Goal: Task Accomplishment & Management: Use online tool/utility

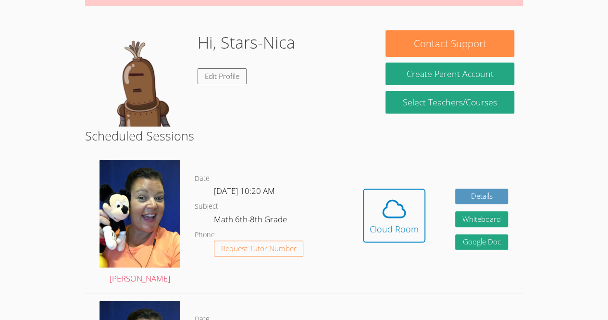
scroll to position [129, 0]
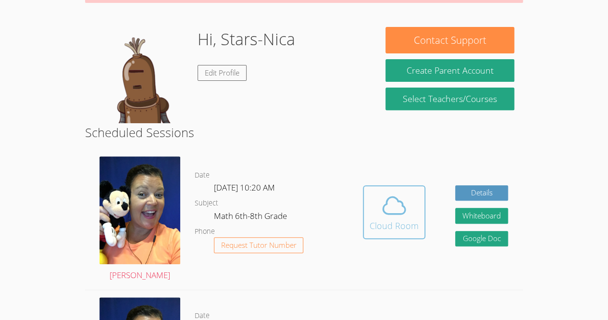
click at [416, 212] on span at bounding box center [394, 205] width 49 height 27
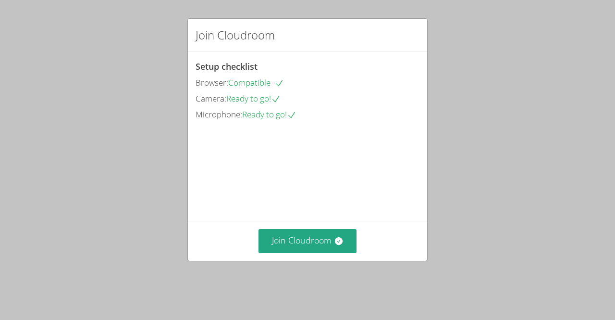
click at [267, 238] on div "Join Cloudroom" at bounding box center [307, 240] width 239 height 39
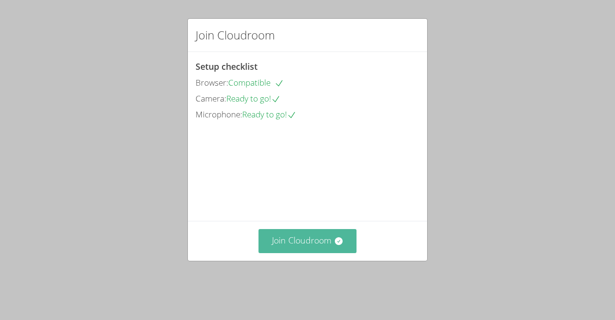
click at [285, 250] on button "Join Cloudroom" at bounding box center [308, 241] width 99 height 24
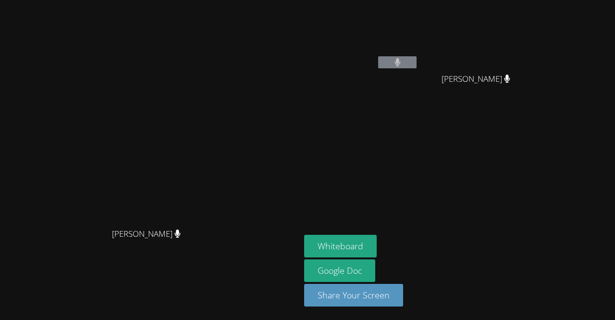
click at [541, 160] on aside "Stars-[PERSON_NAME] [PERSON_NAME] [PERSON_NAME] Whiteboard Google Doc Share You…" at bounding box center [420, 160] width 240 height 320
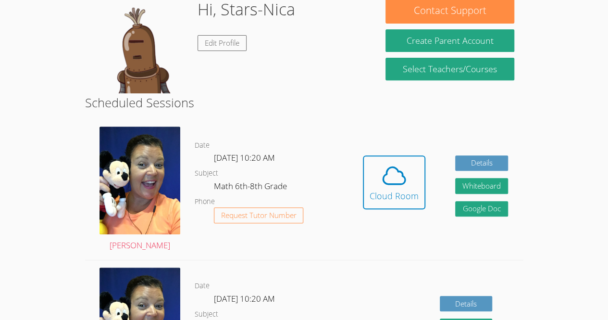
scroll to position [157, 0]
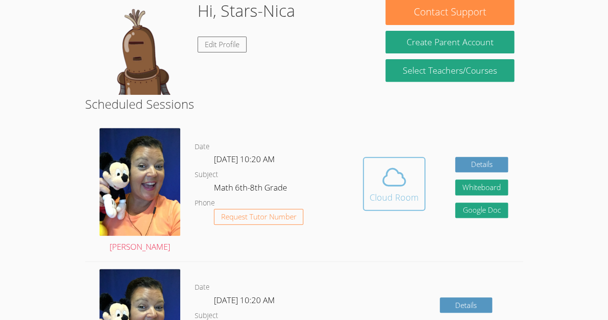
click at [374, 170] on span at bounding box center [394, 176] width 49 height 27
click at [395, 163] on icon at bounding box center [394, 176] width 27 height 27
click at [381, 180] on icon at bounding box center [394, 176] width 27 height 27
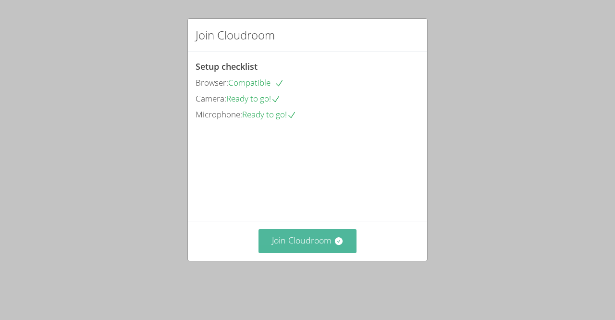
click at [331, 245] on button "Join Cloudroom" at bounding box center [308, 241] width 99 height 24
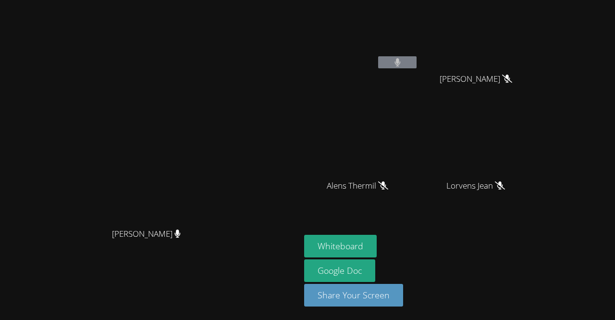
click at [419, 16] on video at bounding box center [361, 36] width 114 height 64
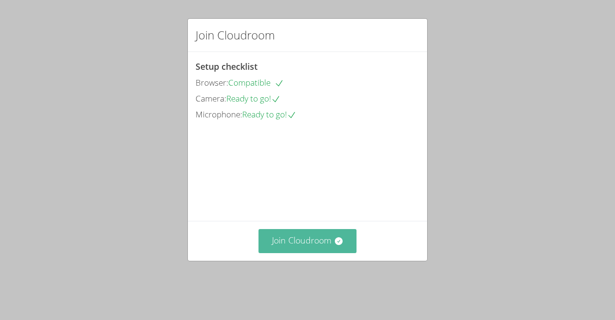
click at [317, 252] on button "Join Cloudroom" at bounding box center [308, 241] width 99 height 24
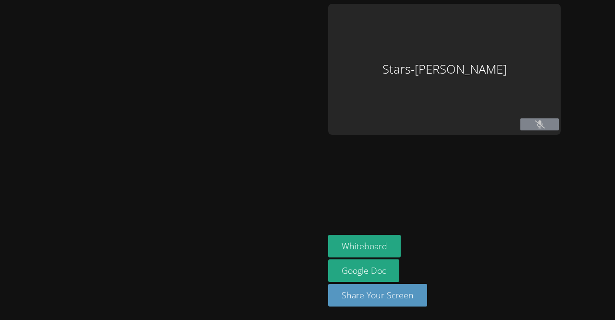
click at [464, 155] on aside "Stars-Nica Germeus Whiteboard Google Doc Share Your Screen" at bounding box center [445, 160] width 240 height 320
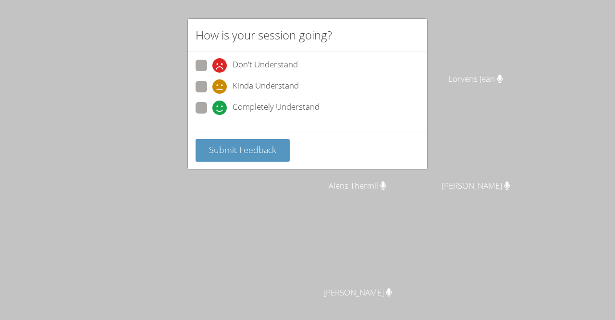
click at [334, 115] on div "Completely Understand" at bounding box center [308, 110] width 224 height 17
click at [290, 107] on span "Completely Understand" at bounding box center [276, 107] width 87 height 14
click at [221, 107] on input "Completely Understand" at bounding box center [217, 106] width 8 height 8
radio input "true"
click at [264, 80] on span "Kinda Understand" at bounding box center [266, 86] width 66 height 14
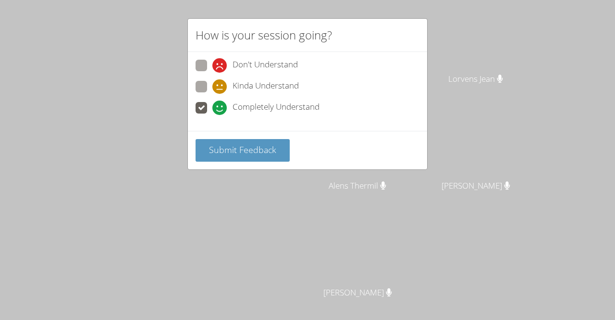
click at [221, 81] on input "Kinda Understand" at bounding box center [217, 85] width 8 height 8
radio input "true"
click at [277, 104] on span "Completely Understand" at bounding box center [276, 107] width 87 height 14
click at [221, 104] on input "Completely Understand" at bounding box center [217, 106] width 8 height 8
radio input "true"
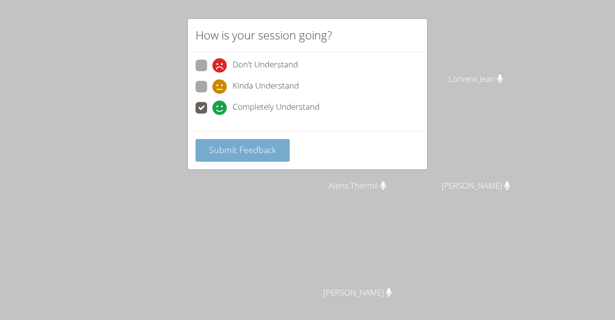
click at [265, 139] on button "Submit Feedback" at bounding box center [243, 150] width 94 height 23
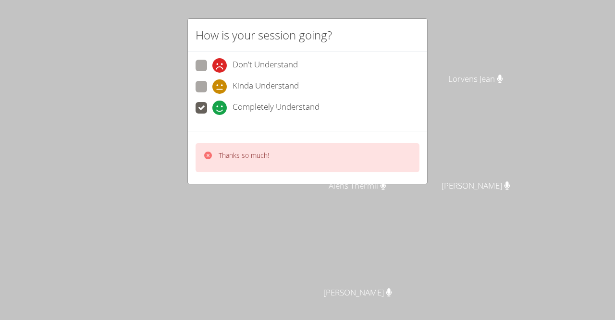
click at [416, 129] on video at bounding box center [361, 143] width 114 height 64
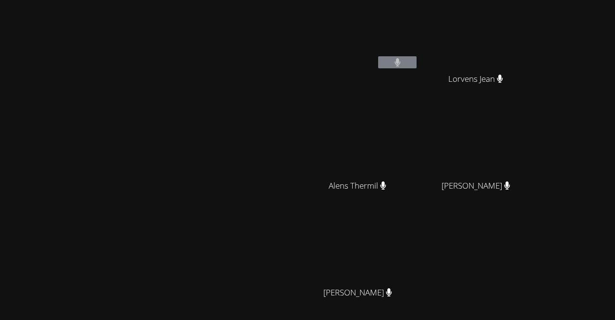
scroll to position [84, 0]
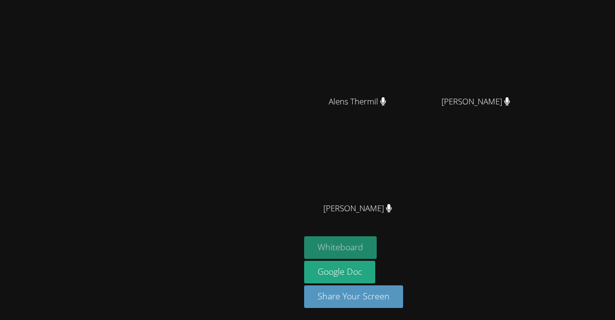
click at [377, 241] on button "Whiteboard" at bounding box center [340, 247] width 73 height 23
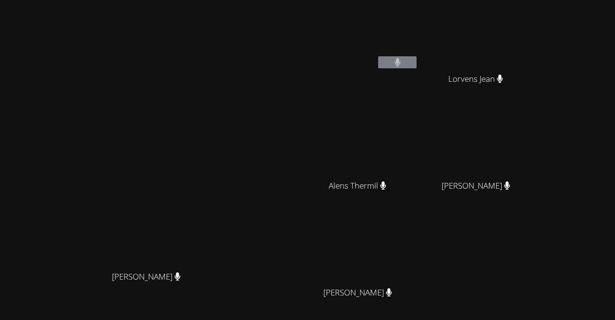
click at [599, 70] on div "Peggy Koutas Peggy Koutas Stars-Nica Germeus Lorvens Jean Lorvens Jean Alens Th…" at bounding box center [307, 160] width 615 height 320
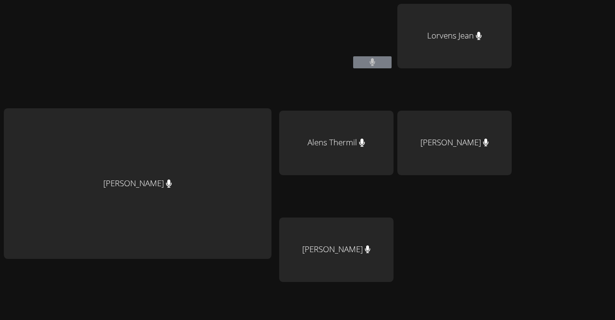
click at [550, 104] on div "Peggy Koutas Stars-Nica Germeus Lorvens Jean Alens Thermil Guervensley Charles …" at bounding box center [307, 160] width 615 height 320
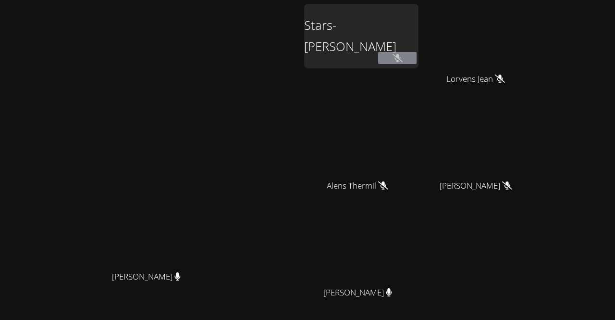
scroll to position [84, 0]
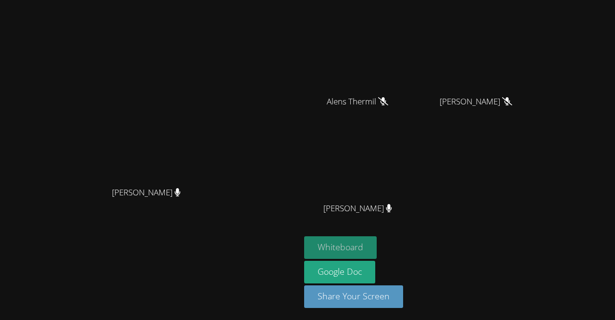
click at [377, 237] on button "Whiteboard" at bounding box center [340, 247] width 73 height 23
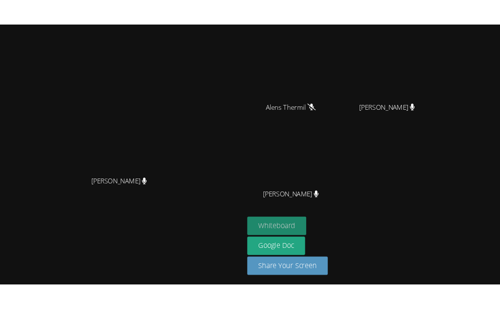
scroll to position [0, 0]
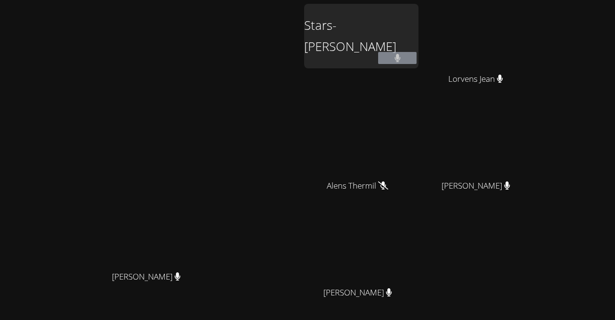
click at [489, 34] on video at bounding box center [480, 36] width 114 height 64
click at [511, 181] on span "Guervensley Charles" at bounding box center [476, 186] width 69 height 14
drag, startPoint x: 528, startPoint y: 236, endPoint x: 537, endPoint y: 209, distance: 27.8
click at [537, 209] on div "Stars-Nica Germeus Lorvens Jean Lorvens Jean Alens Thermil Alens Thermil Guerve…" at bounding box center [420, 162] width 233 height 316
click at [537, 164] on video at bounding box center [480, 143] width 114 height 64
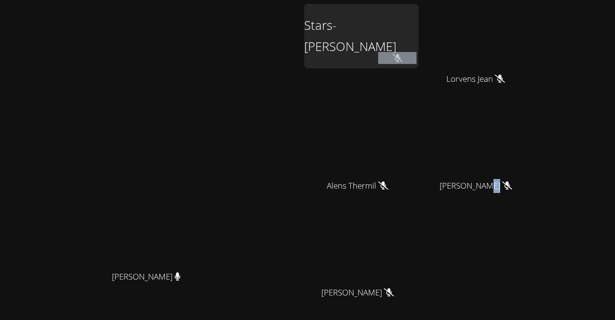
click at [526, 250] on div "Stars-Nica Germeus Lorvens Jean Lorvens Jean Alens Thermil Alens Thermil Guerve…" at bounding box center [420, 162] width 233 height 316
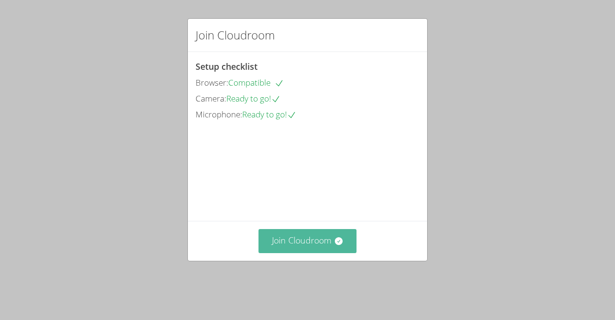
click at [310, 252] on button "Join Cloudroom" at bounding box center [308, 241] width 99 height 24
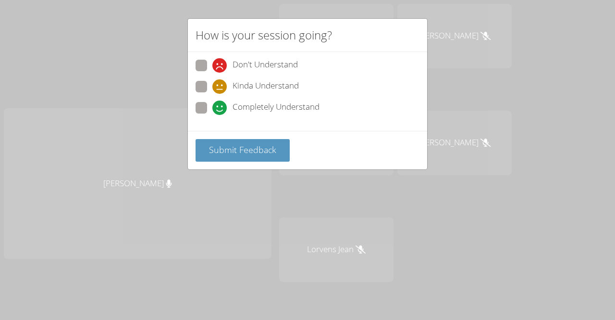
click at [279, 103] on span "Completely Understand" at bounding box center [276, 107] width 87 height 14
click at [221, 103] on input "Completely Understand" at bounding box center [217, 106] width 8 height 8
radio input "true"
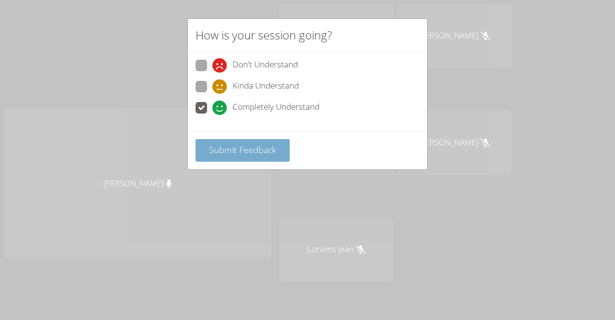
click at [228, 151] on span "Submit Feedback" at bounding box center [242, 150] width 67 height 12
